Goal: Task Accomplishment & Management: Use online tool/utility

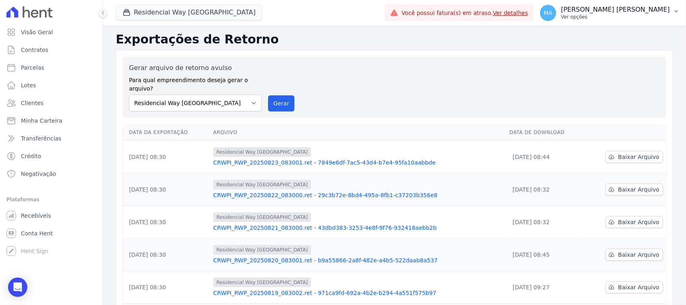
click at [609, 17] on p "Ver opções" at bounding box center [615, 17] width 109 height 6
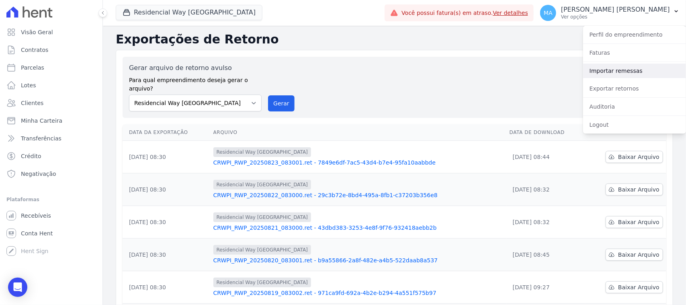
click at [628, 71] on link "Importar remessas" at bounding box center [634, 71] width 103 height 14
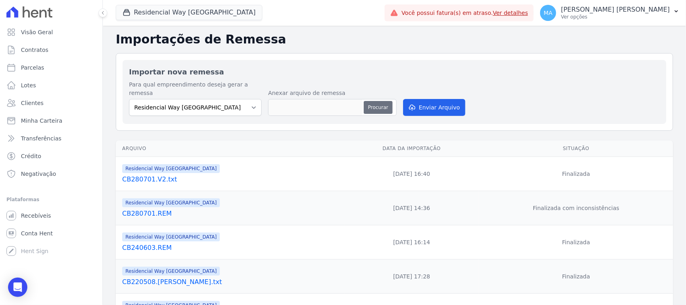
click at [378, 101] on button "Procurar" at bounding box center [378, 107] width 29 height 13
click at [369, 101] on button "Procurar" at bounding box center [378, 107] width 29 height 13
click at [375, 101] on button "Procurar" at bounding box center [378, 107] width 29 height 13
type input "CB250801.REM"
click at [423, 99] on button "Enviar Arquivo" at bounding box center [434, 107] width 62 height 17
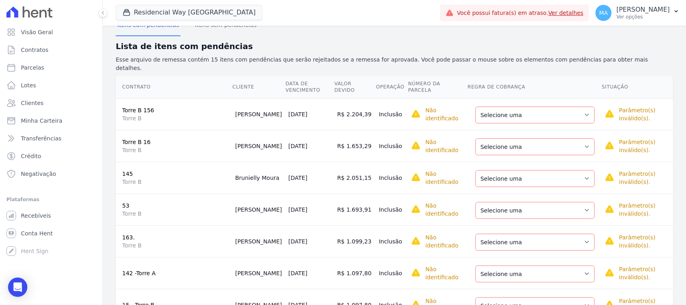
scroll to position [101, 0]
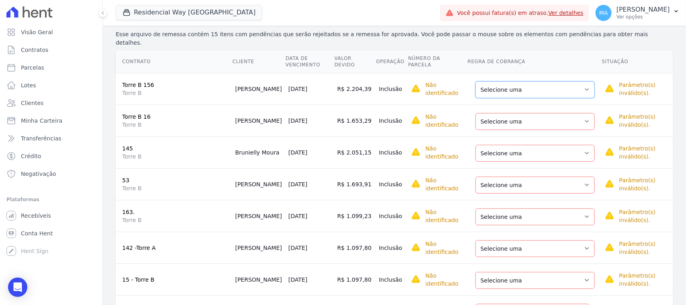
click at [568, 81] on select "Selecione uma Nova Parcela Avulsa Parcela Avulsa Existente Parcela Normal (19 X…" at bounding box center [535, 89] width 119 height 17
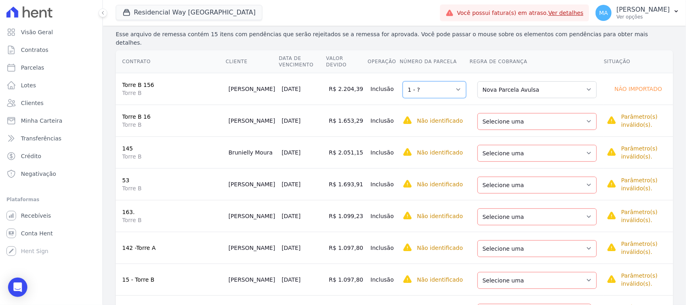
click at [453, 81] on select "Selecione uma 1 - ?" at bounding box center [435, 89] width 64 height 17
click at [403, 81] on select "Selecione uma 1 - ?" at bounding box center [435, 89] width 64 height 17
click at [564, 81] on select "Selecione uma Nova Parcela Avulsa Parcela Avulsa Existente Parcela Normal (19 X…" at bounding box center [537, 89] width 119 height 17
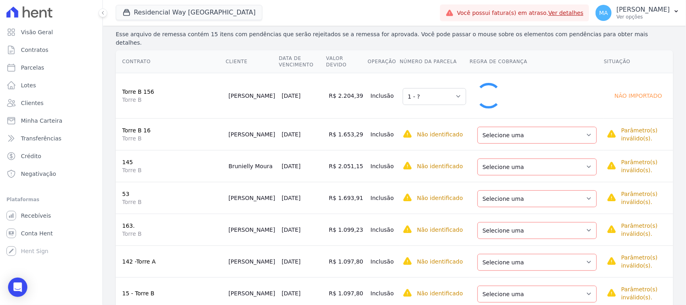
select select "0"
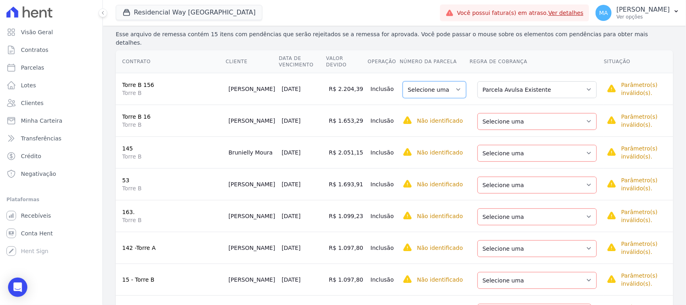
click at [449, 81] on select "Selecione uma 1" at bounding box center [435, 89] width 64 height 17
click at [566, 113] on select "Selecione uma Nova Parcela Avulsa Parcela Avulsa Existente Parcela Normal (20 X…" at bounding box center [537, 121] width 119 height 17
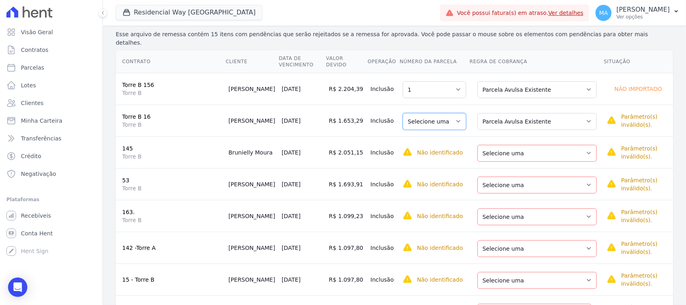
click at [449, 113] on select "Selecione uma 1" at bounding box center [435, 121] width 64 height 17
click at [568, 145] on select "Selecione uma Nova Parcela Avulsa Parcela Avulsa Existente Intercalada (1 X R$ …" at bounding box center [537, 153] width 119 height 17
click at [441, 145] on select "Selecione uma" at bounding box center [435, 153] width 64 height 17
click at [449, 145] on select "Selecione uma" at bounding box center [435, 153] width 64 height 17
click at [446, 145] on select "Selecione uma" at bounding box center [435, 153] width 64 height 17
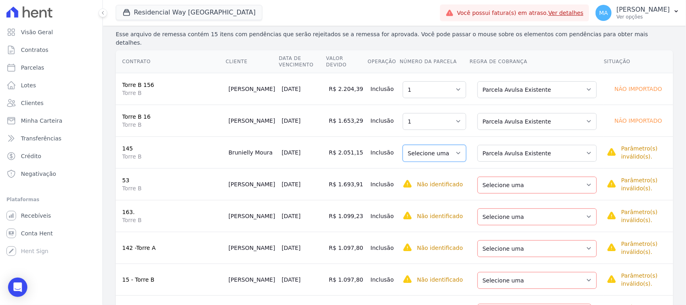
click at [437, 145] on select "Selecione uma" at bounding box center [435, 153] width 64 height 17
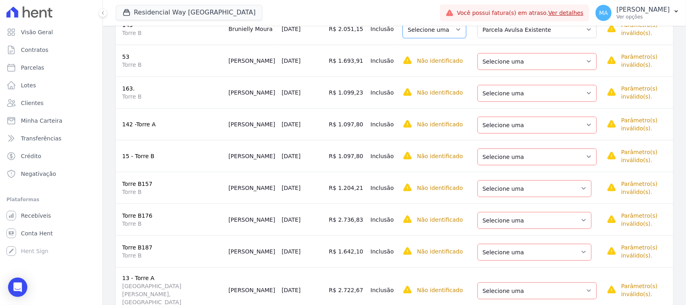
scroll to position [201, 0]
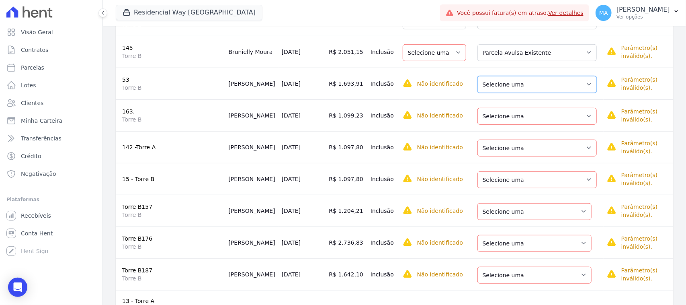
drag, startPoint x: 565, startPoint y: 70, endPoint x: 563, endPoint y: 79, distance: 8.6
click at [565, 76] on select "Selecione uma Nova Parcela Avulsa Parcela Avulsa Existente Sinal (1 X R$ 10.241…" at bounding box center [537, 84] width 119 height 17
click at [451, 76] on select "Selecione uma 1" at bounding box center [435, 84] width 64 height 17
click at [447, 44] on select "Selecione uma" at bounding box center [435, 52] width 64 height 17
click at [438, 44] on select "Selecione uma" at bounding box center [435, 52] width 64 height 17
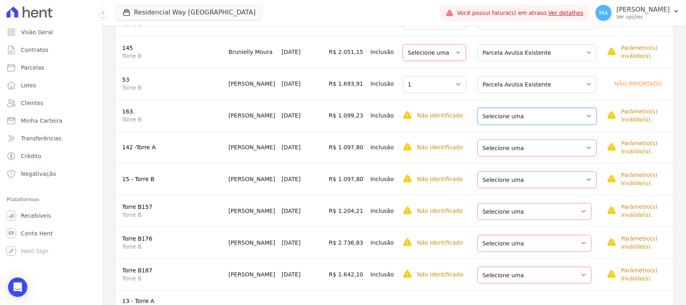
click at [565, 108] on select "Selecione uma Nova Parcela Avulsa Parcela Avulsa Existente Sinal (1 X R$ 33.360…" at bounding box center [537, 116] width 119 height 17
click at [447, 108] on select "Selecione uma 1" at bounding box center [435, 116] width 64 height 17
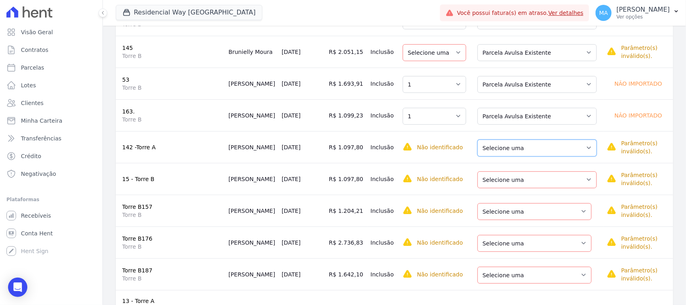
click at [565, 140] on select "Selecione uma Nova Parcela Avulsa Parcela Avulsa Existente Parcela Normal (18 X…" at bounding box center [537, 148] width 119 height 17
click at [447, 140] on select "Selecione uma 1" at bounding box center [435, 148] width 64 height 17
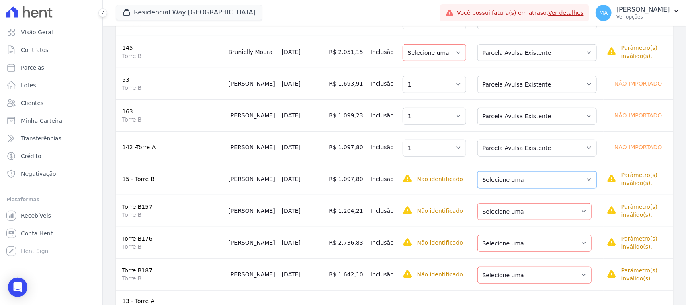
click at [570, 171] on select "Selecione uma Nova Parcela Avulsa Parcela Avulsa Existente Parcela Normal (18 X…" at bounding box center [537, 179] width 119 height 17
click at [449, 171] on select "Selecione uma" at bounding box center [435, 179] width 64 height 17
click at [440, 171] on select "Selecione uma" at bounding box center [435, 179] width 64 height 17
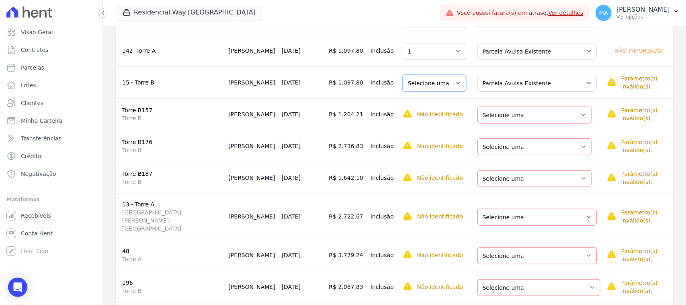
scroll to position [302, 0]
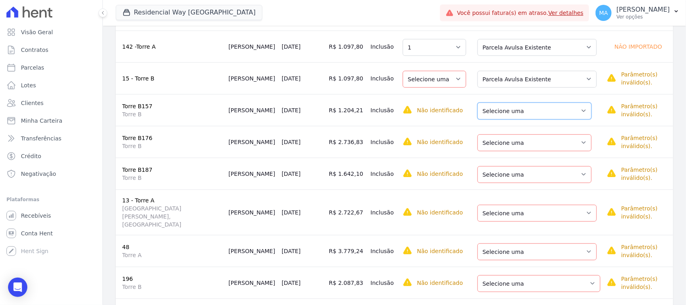
click at [560, 103] on select "Selecione uma Nova Parcela Avulsa Parcela Avulsa Existente Intercalada (1 X R$ …" at bounding box center [535, 111] width 114 height 17
click at [449, 103] on select "Selecione uma" at bounding box center [435, 111] width 64 height 17
drag, startPoint x: 564, startPoint y: 131, endPoint x: 562, endPoint y: 137, distance: 6.0
click at [564, 134] on select "Selecione uma Nova Parcela Avulsa Parcela Avulsa Existente Parcela Normal (13 X…" at bounding box center [535, 142] width 114 height 17
click at [449, 134] on select "Selecione uma" at bounding box center [435, 142] width 64 height 17
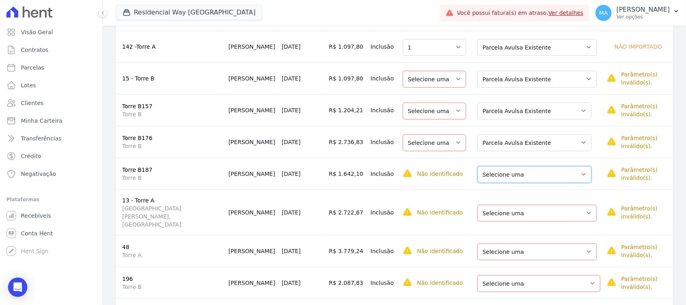
drag, startPoint x: 562, startPoint y: 165, endPoint x: 558, endPoint y: 170, distance: 6.3
click at [562, 166] on select "Selecione uma Nova Parcela Avulsa Parcela Avulsa Existente Parcela Normal (17 X…" at bounding box center [535, 174] width 114 height 17
click at [449, 166] on select "Selecione uma" at bounding box center [435, 174] width 64 height 17
click at [568, 205] on select "Selecione uma Nova Parcela Avulsa Parcela Avulsa Existente Sinal (1 X R$ 1.198,…" at bounding box center [537, 213] width 119 height 17
click at [449, 205] on select "Selecione uma" at bounding box center [435, 213] width 64 height 17
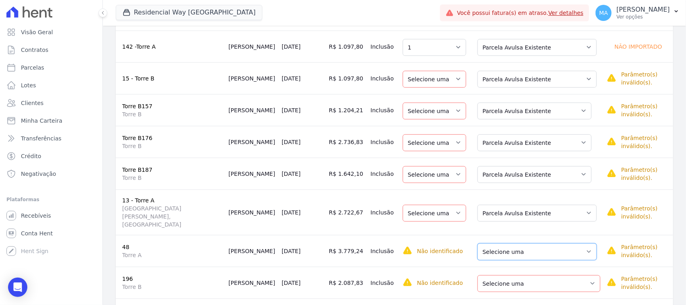
click at [565, 243] on select "Selecione uma Nova Parcela Avulsa Parcela Avulsa Existente Parcela Normal (17 X…" at bounding box center [537, 251] width 119 height 17
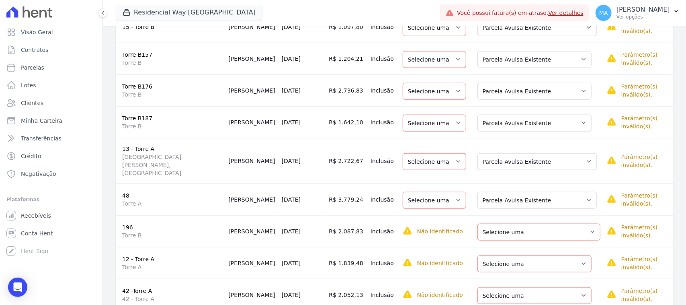
scroll to position [354, 0]
click at [447, 191] on select "Selecione uma" at bounding box center [435, 199] width 64 height 17
click at [572, 223] on select "Selecione uma Nova Parcela Avulsa Parcela Avulsa Existente Parcela Normal (11 X…" at bounding box center [539, 231] width 123 height 17
click at [449, 223] on select "Selecione uma" at bounding box center [435, 231] width 64 height 17
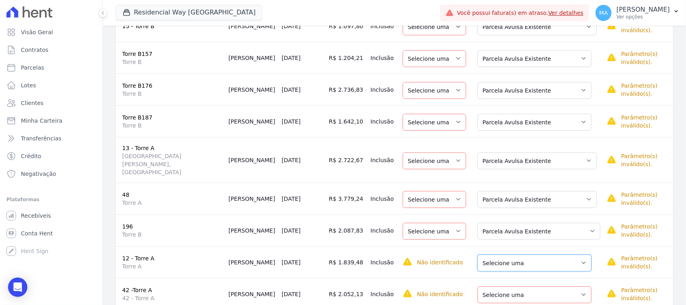
click at [566, 255] on select "Selecione uma Nova Parcela Avulsa Parcela Avulsa Existente Sinal (1 X R$ 4.500,…" at bounding box center [535, 263] width 114 height 17
click at [450, 255] on select "Selecione uma" at bounding box center [435, 263] width 64 height 17
click at [565, 286] on select "Selecione uma Nova Parcela Avulsa Parcela Avulsa Existente Parcela Normal (11 X…" at bounding box center [535, 294] width 114 height 17
click at [449, 286] on select "Selecione uma" at bounding box center [435, 294] width 64 height 17
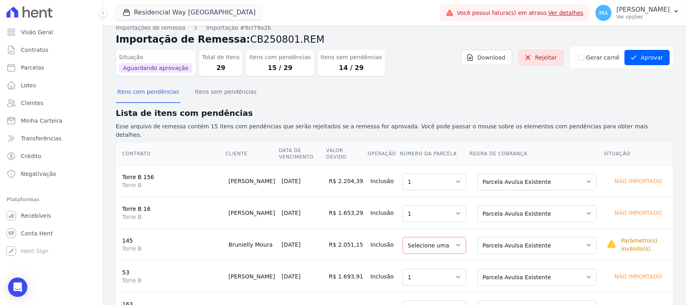
scroll to position [0, 0]
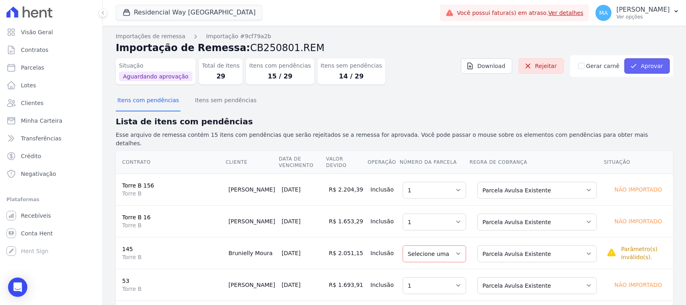
click at [642, 65] on button "Aprovar" at bounding box center [647, 65] width 45 height 15
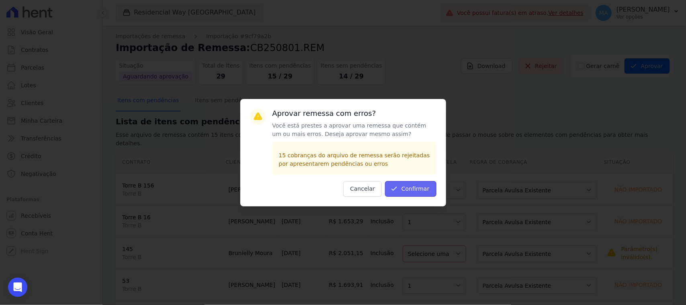
click at [409, 186] on button "Confirmar" at bounding box center [410, 189] width 51 height 16
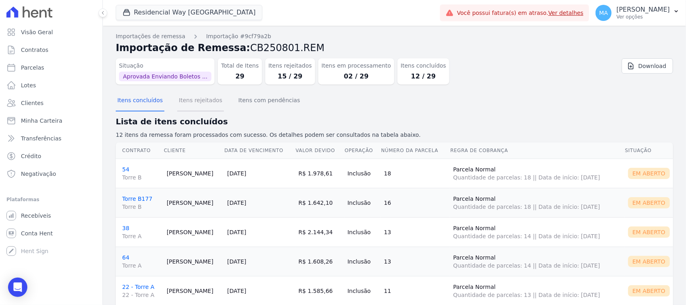
click at [190, 103] on button "Itens rejeitados" at bounding box center [200, 100] width 47 height 21
click at [197, 103] on button "Itens rejeitados" at bounding box center [200, 100] width 47 height 21
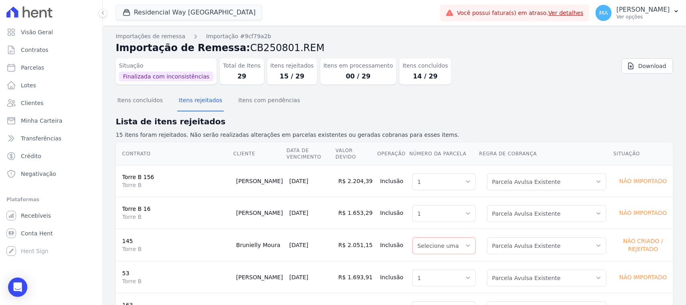
click at [287, 99] on div "Itens concluídos Itens rejeitados Itens com pendências" at bounding box center [395, 101] width 558 height 20
click at [277, 102] on button "Itens com pendências" at bounding box center [269, 100] width 65 height 21
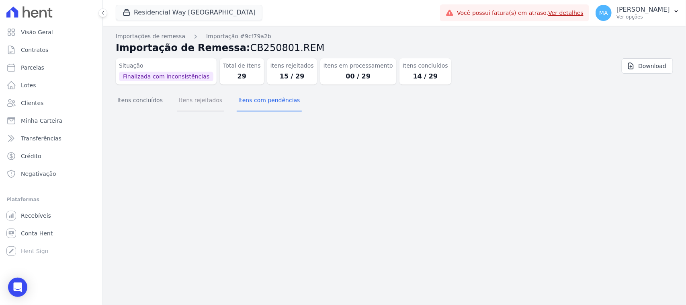
click at [191, 101] on button "Itens rejeitados" at bounding box center [200, 100] width 47 height 21
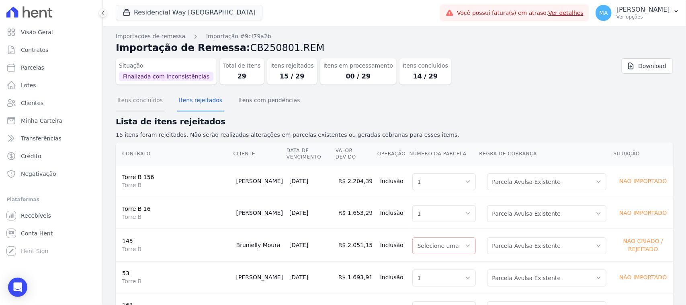
click at [139, 101] on button "Itens concluídos" at bounding box center [140, 100] width 49 height 21
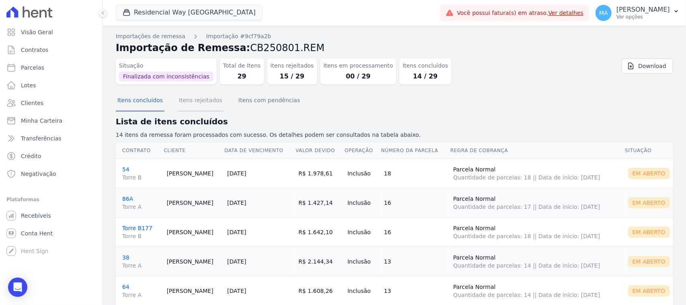
click at [188, 101] on button "Itens rejeitados" at bounding box center [200, 100] width 47 height 21
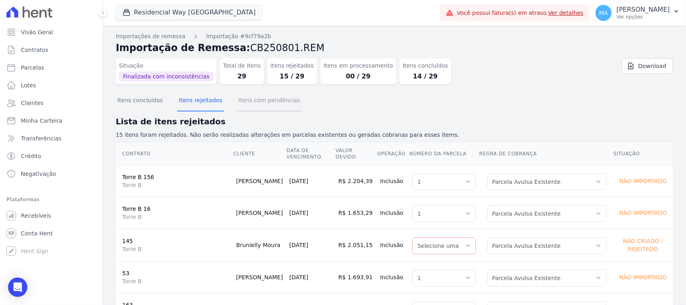
click at [248, 104] on button "Itens com pendências" at bounding box center [269, 100] width 65 height 21
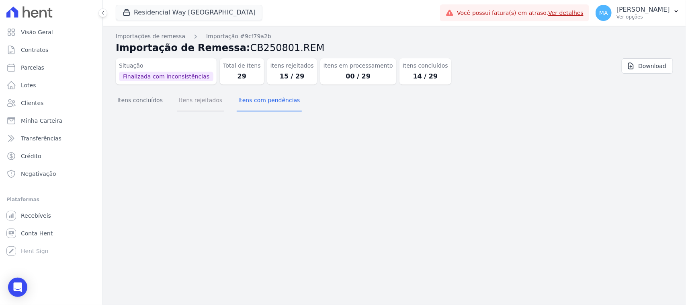
click at [193, 103] on button "Itens rejeitados" at bounding box center [200, 100] width 47 height 21
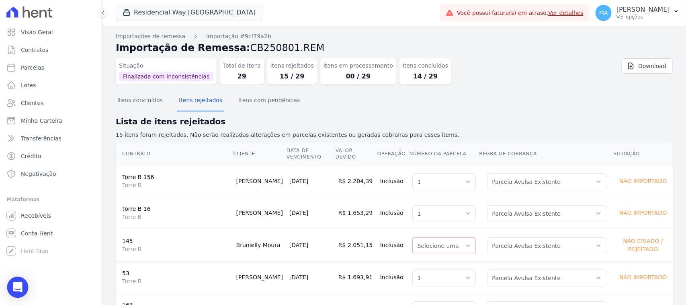
click at [16, 289] on icon "Open Intercom Messenger" at bounding box center [17, 287] width 9 height 10
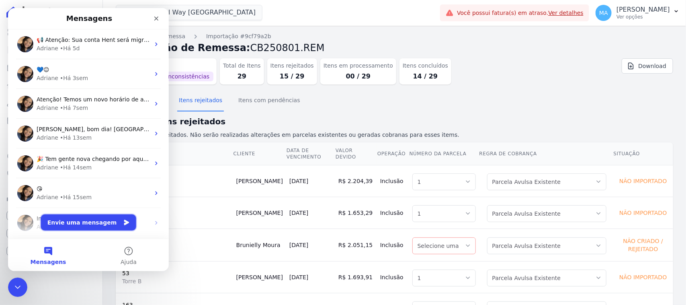
click at [80, 220] on button "Envie uma mensagem" at bounding box center [88, 222] width 95 height 16
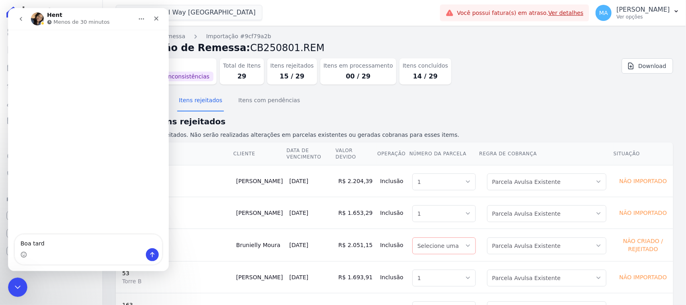
type textarea "Boa tarde"
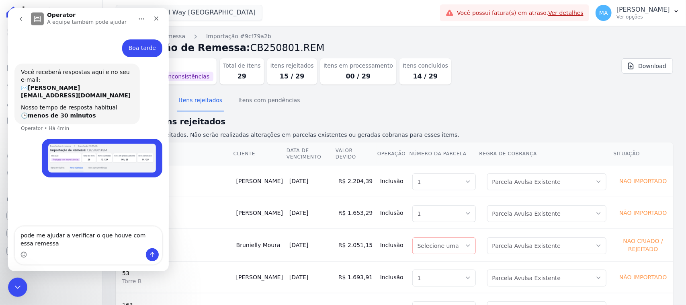
type textarea "pode me ajudar a verificar o que houve com essa remessa?"
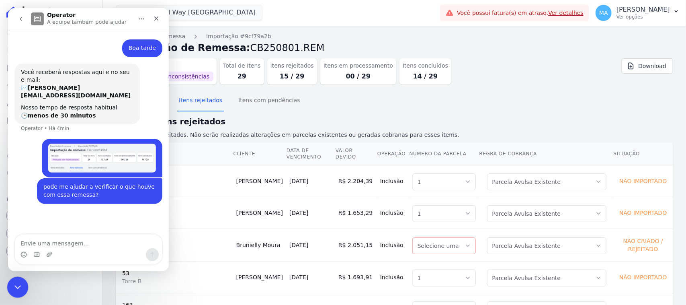
drag, startPoint x: 14, startPoint y: 282, endPoint x: 18, endPoint y: 277, distance: 6.5
click at [13, 282] on icon "Encerramento do Messenger da Intercom" at bounding box center [17, 286] width 10 height 10
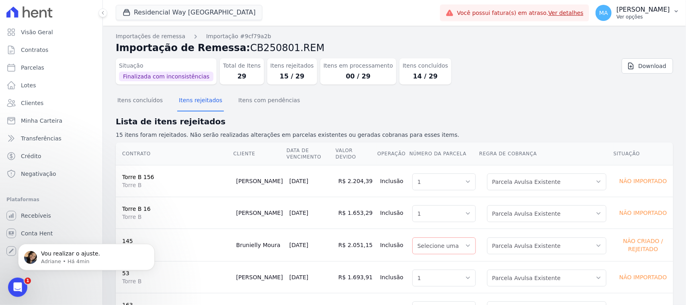
scroll to position [117, 0]
click at [16, 281] on icon "Abertura do Messenger da Intercom" at bounding box center [16, 285] width 13 height 13
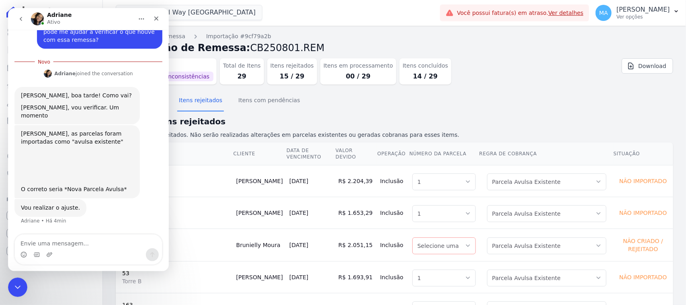
scroll to position [129, 0]
type textarea "ah entendi. Desculpa"
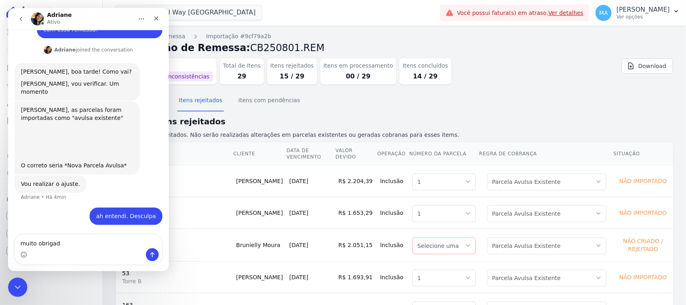
type textarea "muito obrigada"
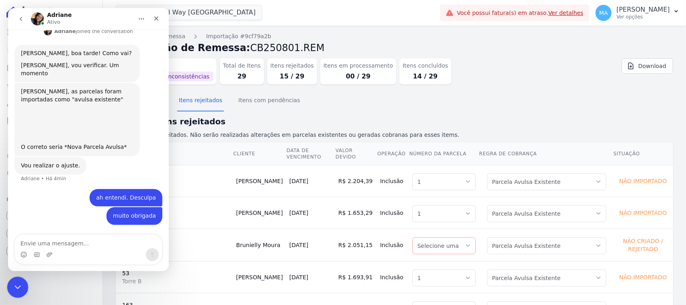
click at [19, 289] on icon "Encerramento do Messenger da Intercom" at bounding box center [17, 286] width 10 height 10
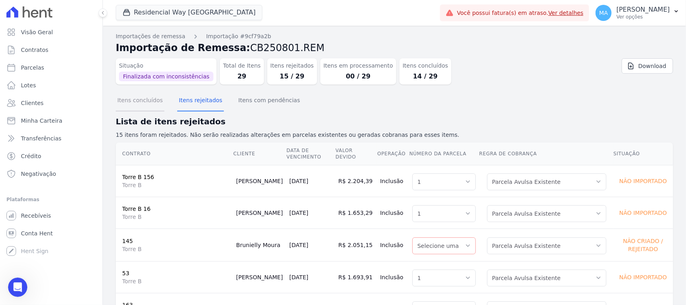
click at [144, 101] on button "Itens concluídos" at bounding box center [140, 100] width 49 height 21
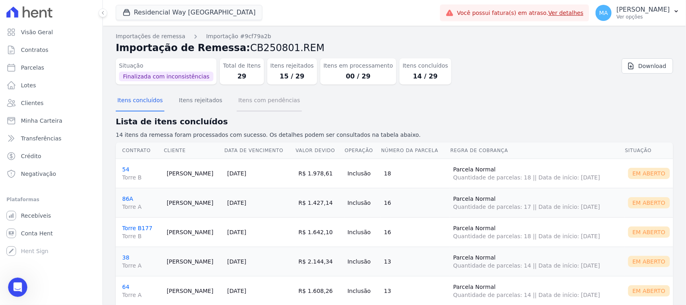
click at [240, 103] on button "Itens com pendências" at bounding box center [269, 100] width 65 height 21
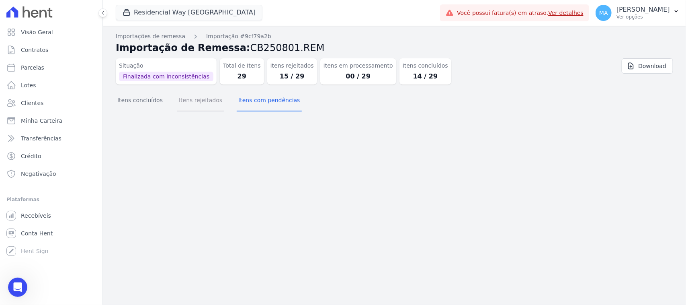
click at [198, 101] on button "Itens rejeitados" at bounding box center [200, 100] width 47 height 21
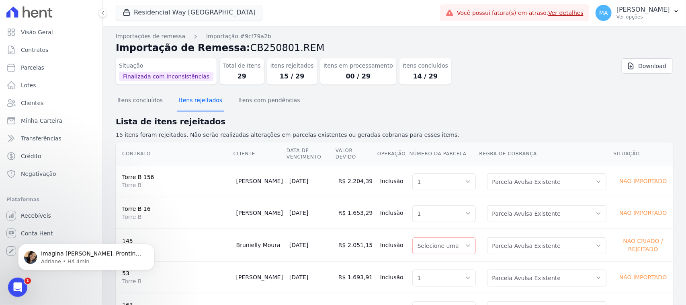
scroll to position [218, 0]
click at [18, 285] on icon "Abertura do Messenger da Intercom" at bounding box center [16, 285] width 13 height 13
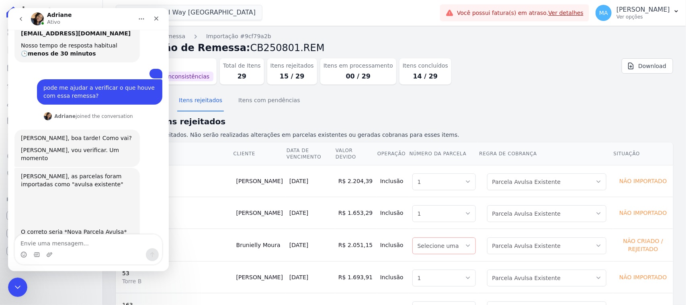
scroll to position [232, 0]
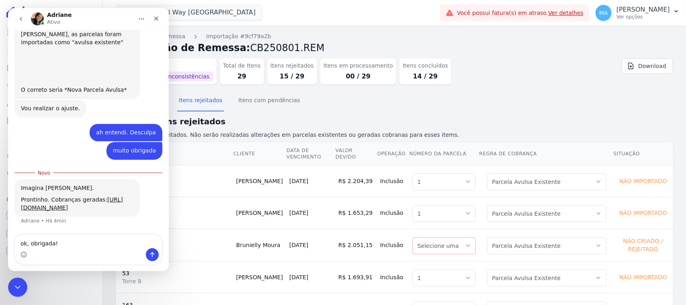
type textarea "ok, obrigada!!"
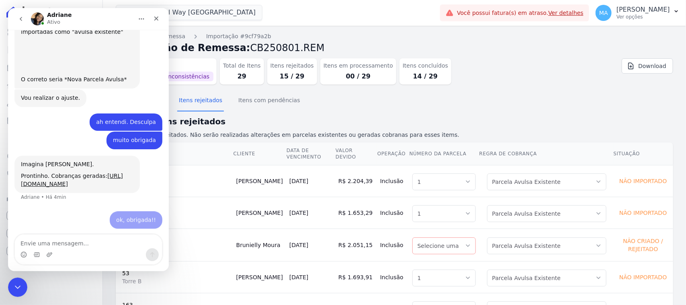
scroll to position [242, 0]
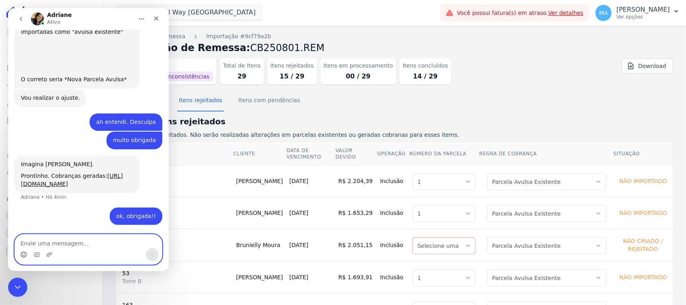
click at [23, 253] on icon "Selecionador de Emoji" at bounding box center [24, 254] width 6 height 6
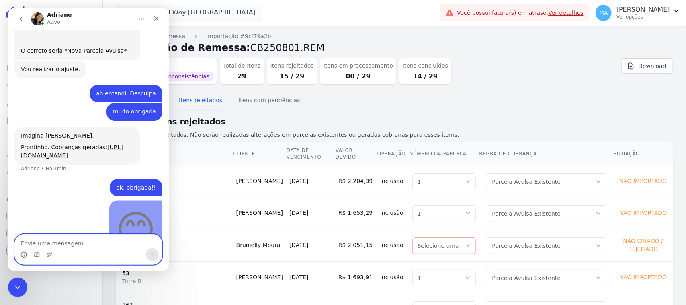
scroll to position [296, 0]
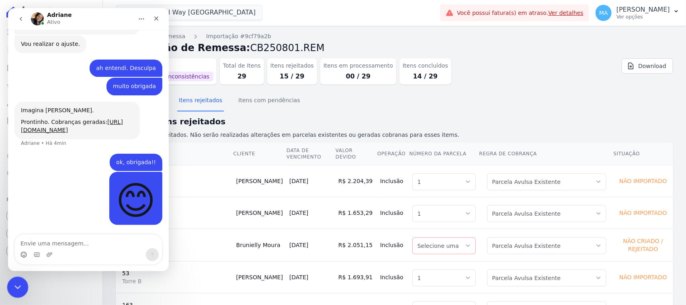
click at [18, 283] on icon "Encerramento do Messenger da Intercom" at bounding box center [17, 286] width 10 height 10
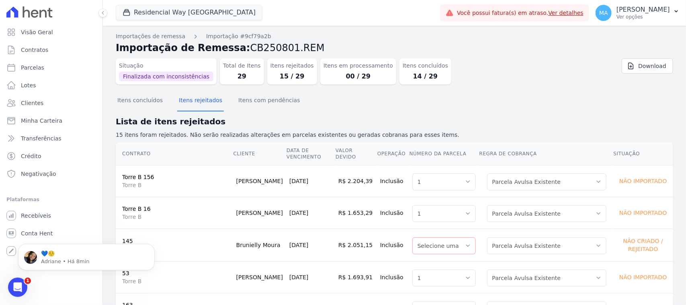
scroll to position [0, 0]
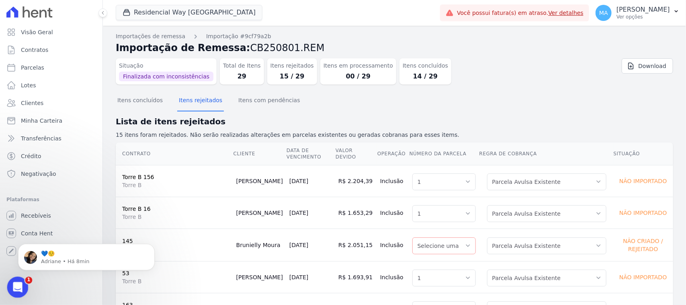
click at [12, 282] on div "Abertura do Messenger da Intercom" at bounding box center [16, 286] width 27 height 27
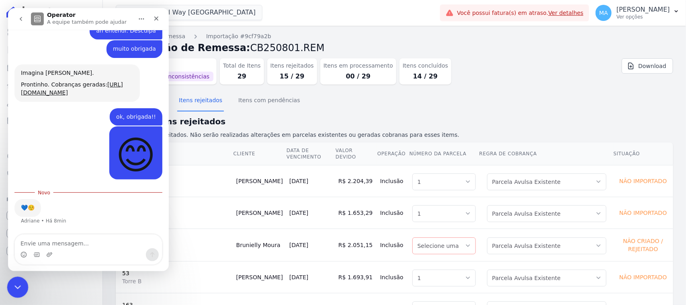
scroll to position [333, 0]
click at [13, 286] on icon "Encerramento do Messenger da Intercom" at bounding box center [17, 286] width 10 height 10
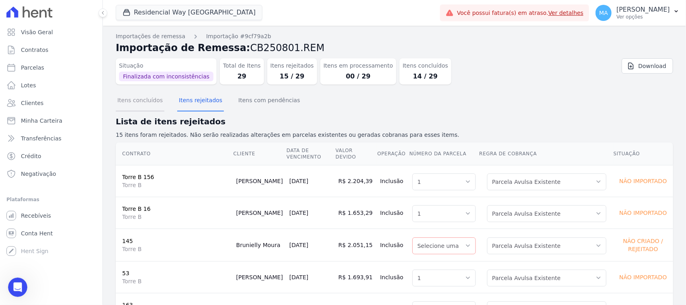
click at [144, 101] on button "Itens concluídos" at bounding box center [140, 100] width 49 height 21
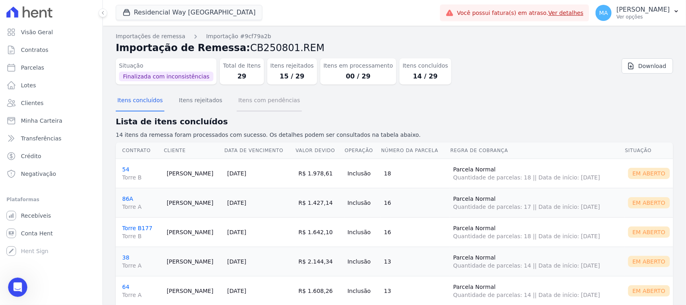
click at [257, 101] on button "Itens com pendências" at bounding box center [269, 100] width 65 height 21
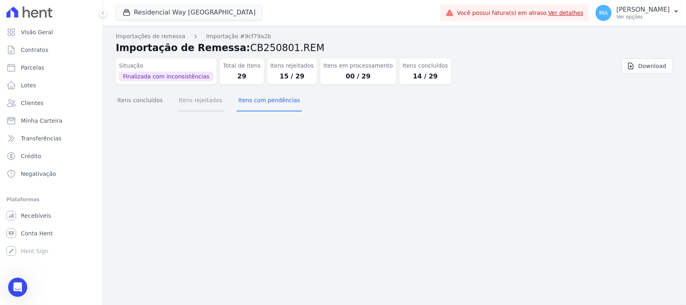
click at [193, 103] on button "Itens rejeitados" at bounding box center [200, 100] width 47 height 21
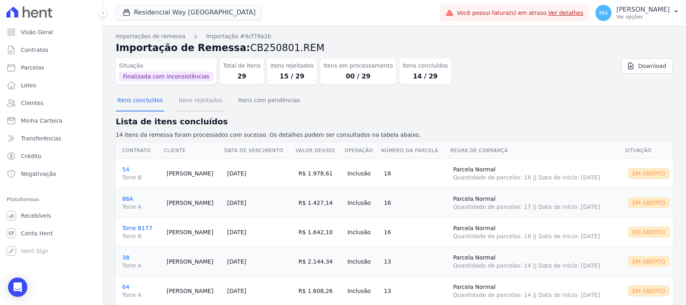
click at [191, 102] on button "Itens rejeitados" at bounding box center [200, 100] width 47 height 21
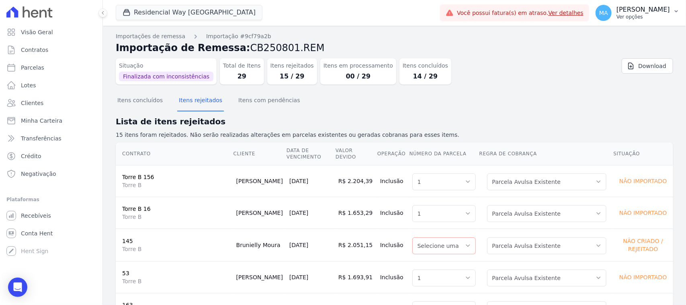
click at [618, 17] on p "Ver opções" at bounding box center [643, 17] width 53 height 6
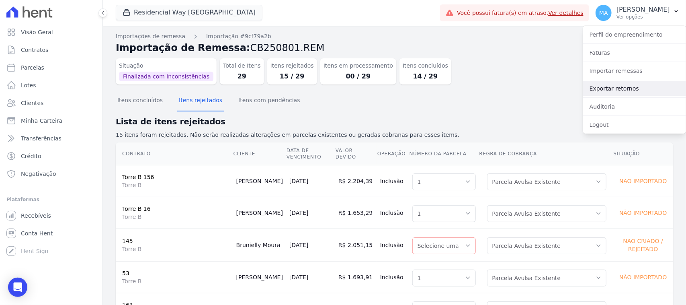
click at [609, 84] on link "Exportar retornos" at bounding box center [634, 88] width 103 height 14
